Goal: Find specific page/section: Find specific page/section

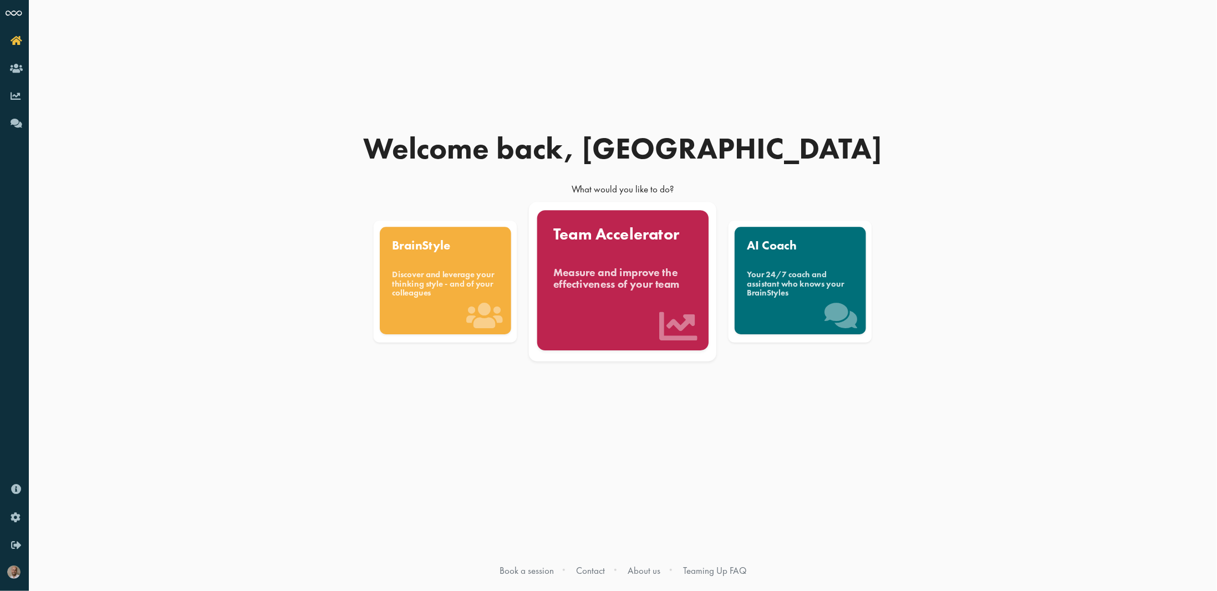
click at [609, 258] on div "Team Accelerator Measure and improve the effectiveness of your team" at bounding box center [622, 280] width 171 height 140
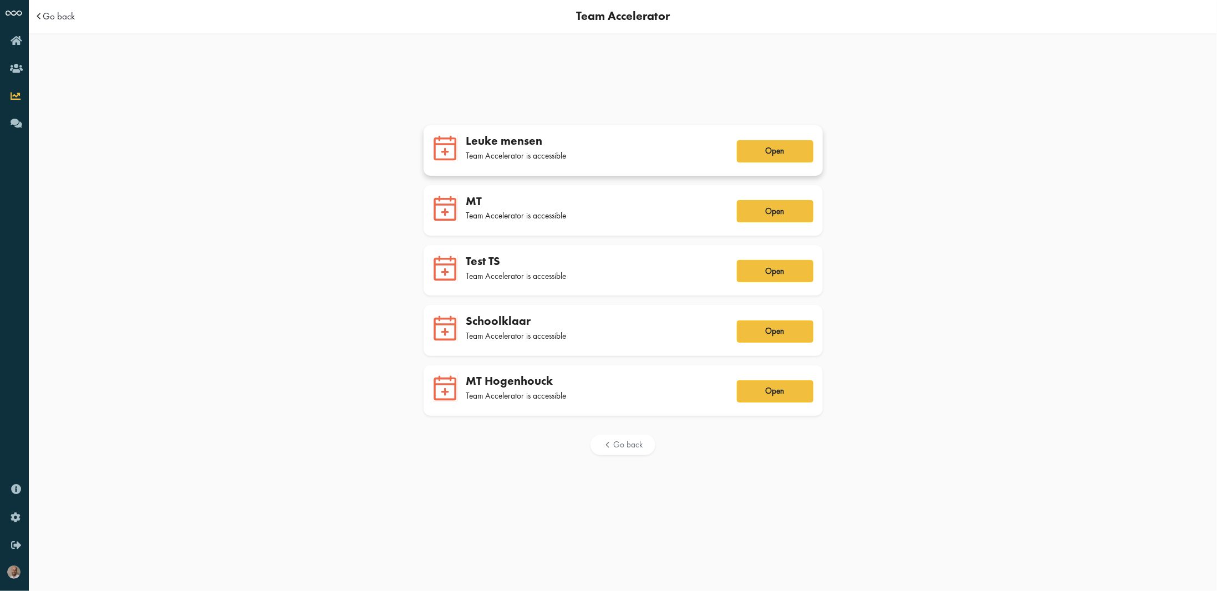
click at [499, 146] on div "Leuke mensen" at bounding box center [594, 141] width 257 height 14
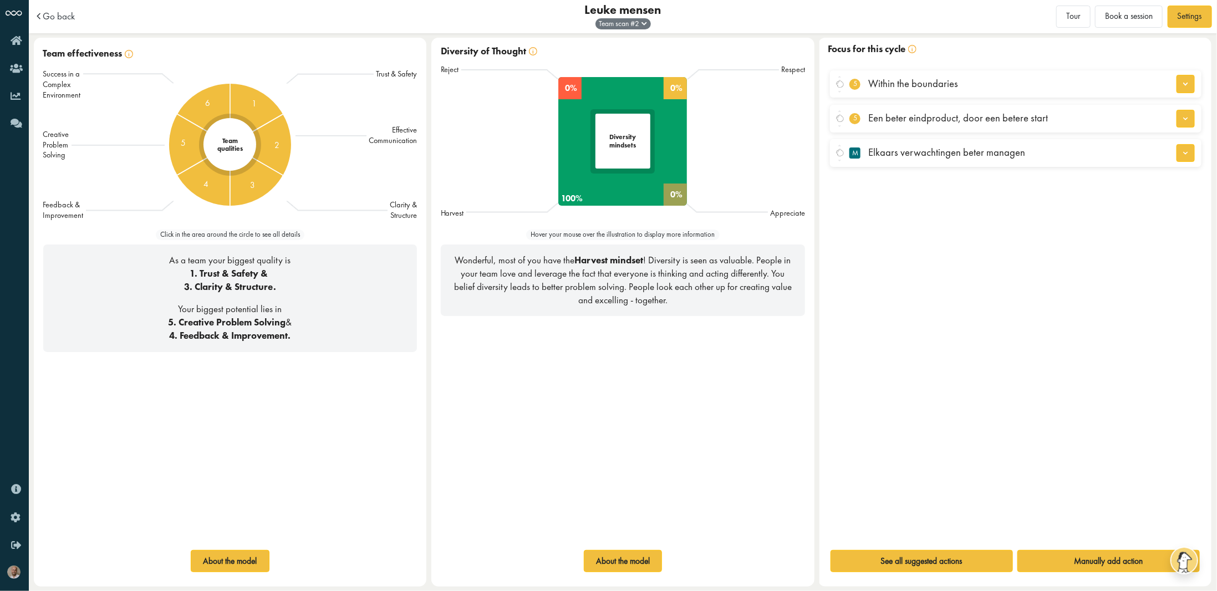
drag, startPoint x: 44, startPoint y: 54, endPoint x: 124, endPoint y: 52, distance: 79.9
click at [124, 52] on div "Team effectiveness" at bounding box center [230, 53] width 374 height 13
